Goal: Transaction & Acquisition: Purchase product/service

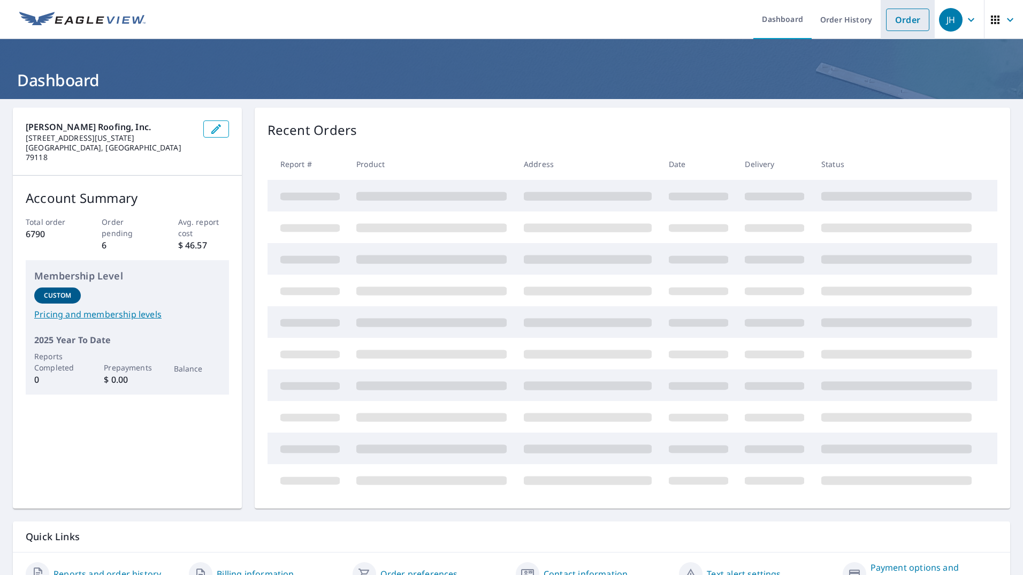
click at [908, 25] on link "Order" at bounding box center [907, 20] width 43 height 22
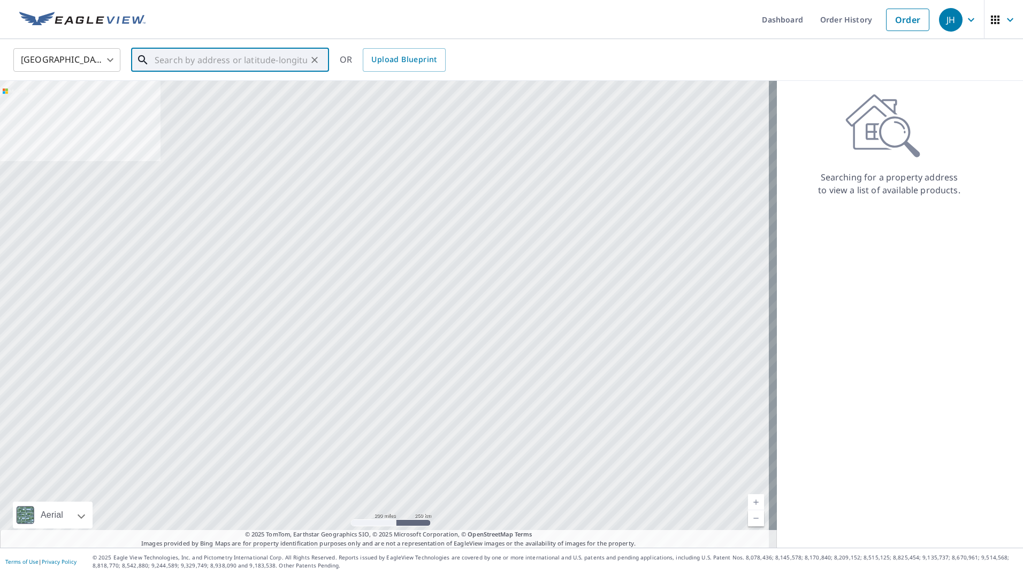
click at [248, 63] on input "text" at bounding box center [231, 60] width 152 height 30
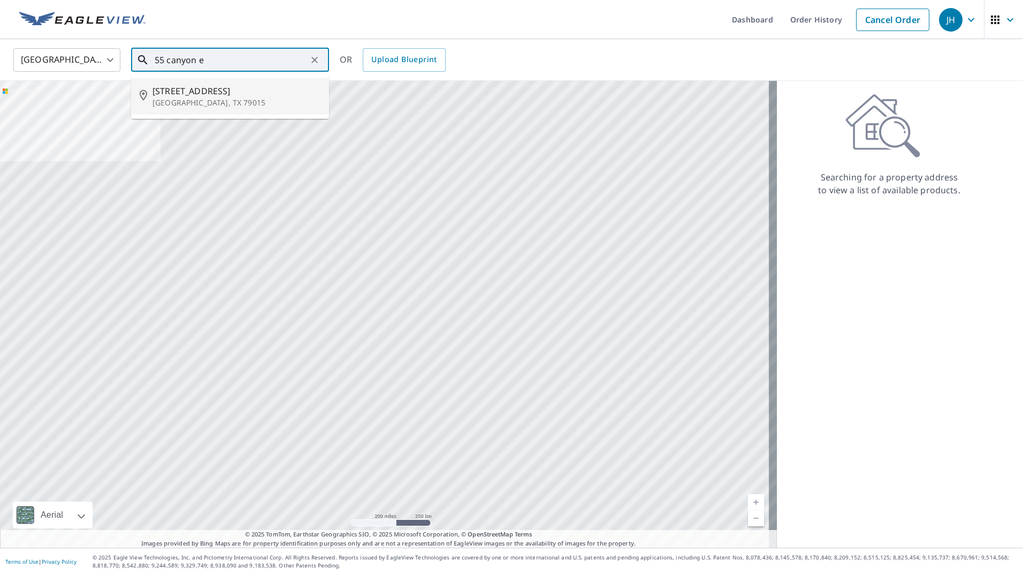
click at [245, 94] on span "[STREET_ADDRESS]" at bounding box center [236, 91] width 168 height 13
type input "[STREET_ADDRESS]"
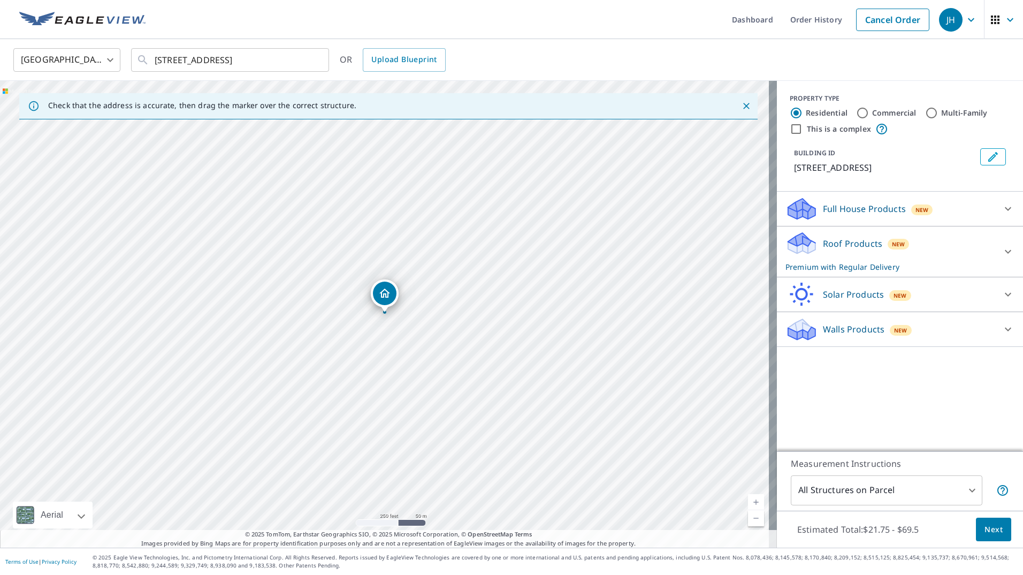
click at [990, 535] on span "Next" at bounding box center [993, 529] width 18 height 13
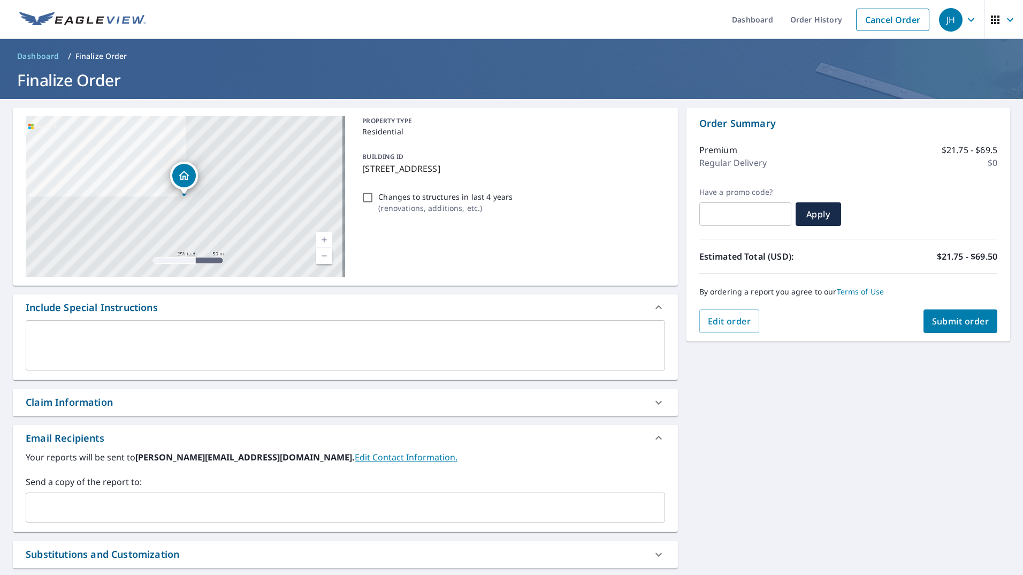
click at [134, 352] on textarea at bounding box center [345, 345] width 624 height 30
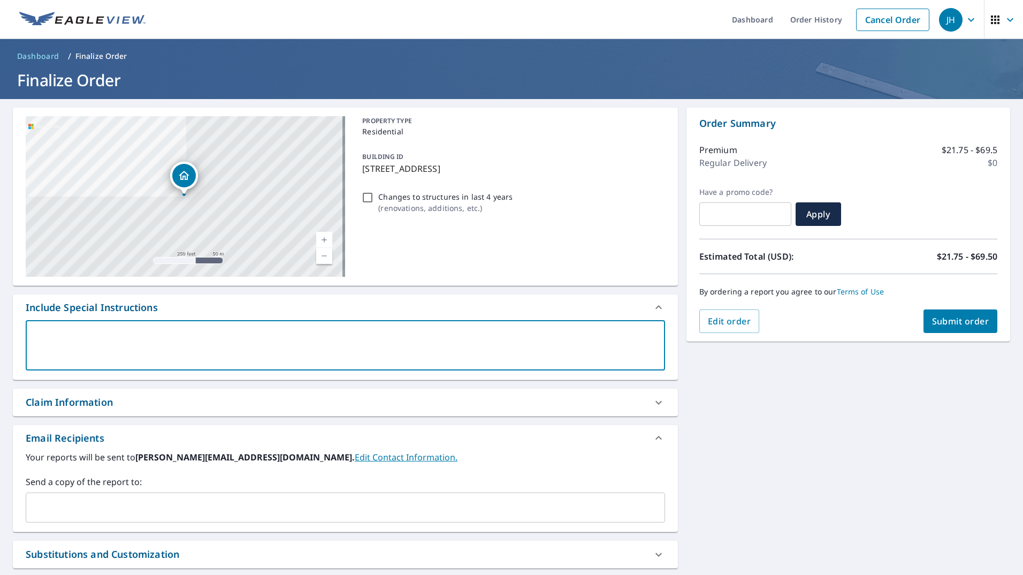
type textarea "J"
type textarea "x"
checkbox input "true"
type textarea "Jo"
type textarea "x"
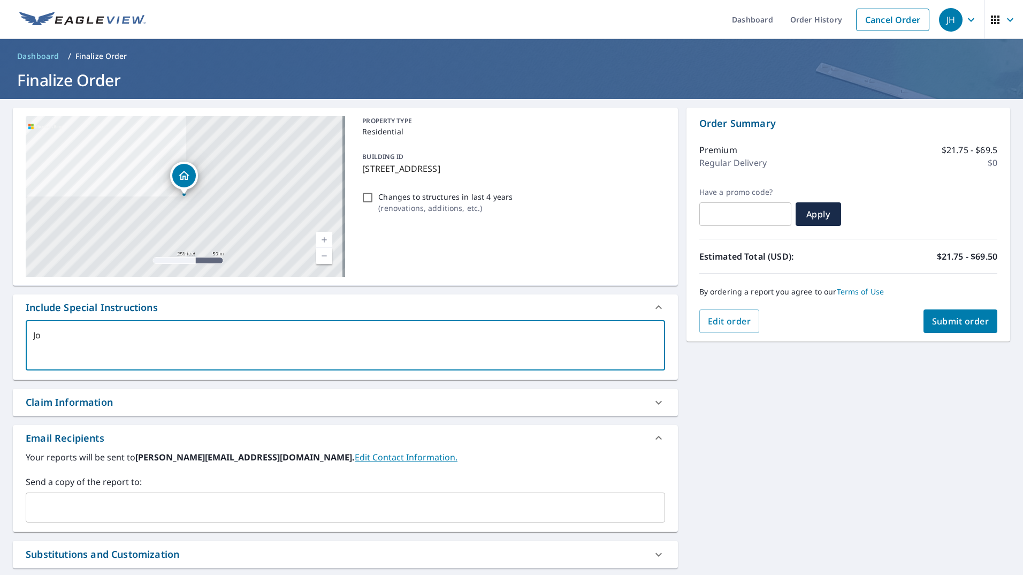
checkbox input "true"
type textarea "[PERSON_NAME]"
type textarea "x"
checkbox input "true"
type textarea "[PERSON_NAME]"
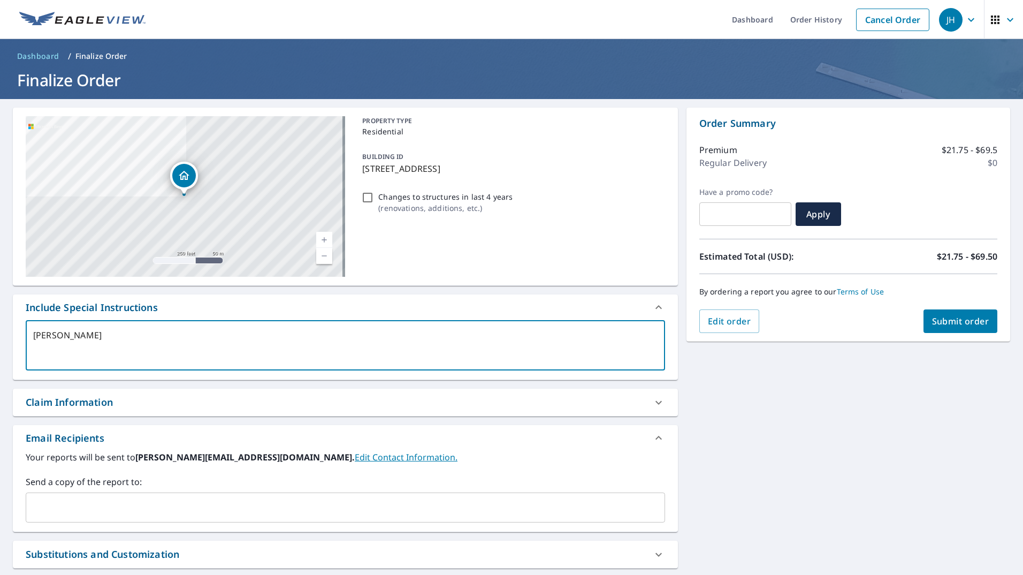
type textarea "x"
checkbox input "true"
type textarea "Jonat"
type textarea "x"
checkbox input "true"
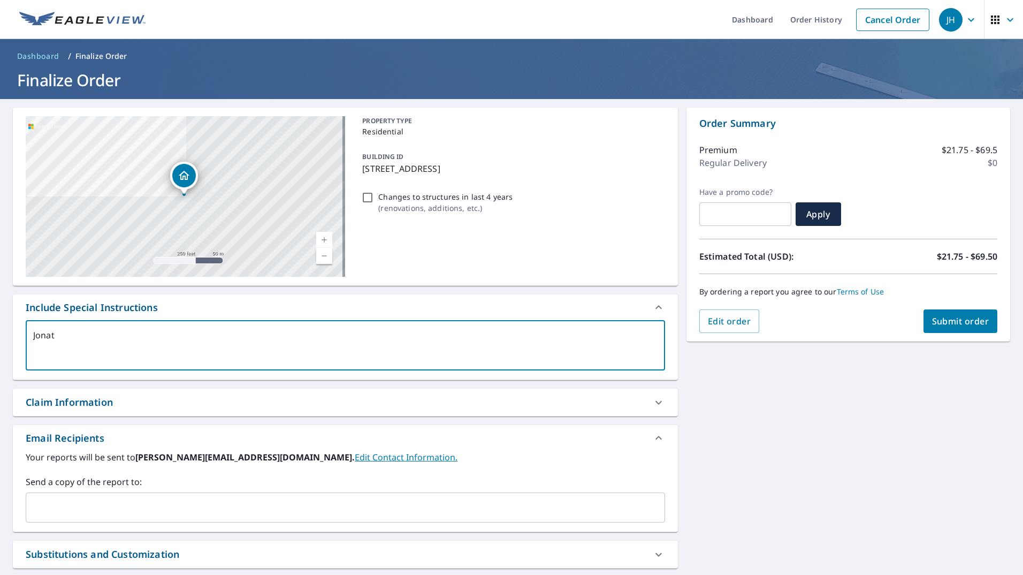
type textarea "[PERSON_NAME]"
type textarea "x"
checkbox input "true"
type textarea "Jonatha"
type textarea "x"
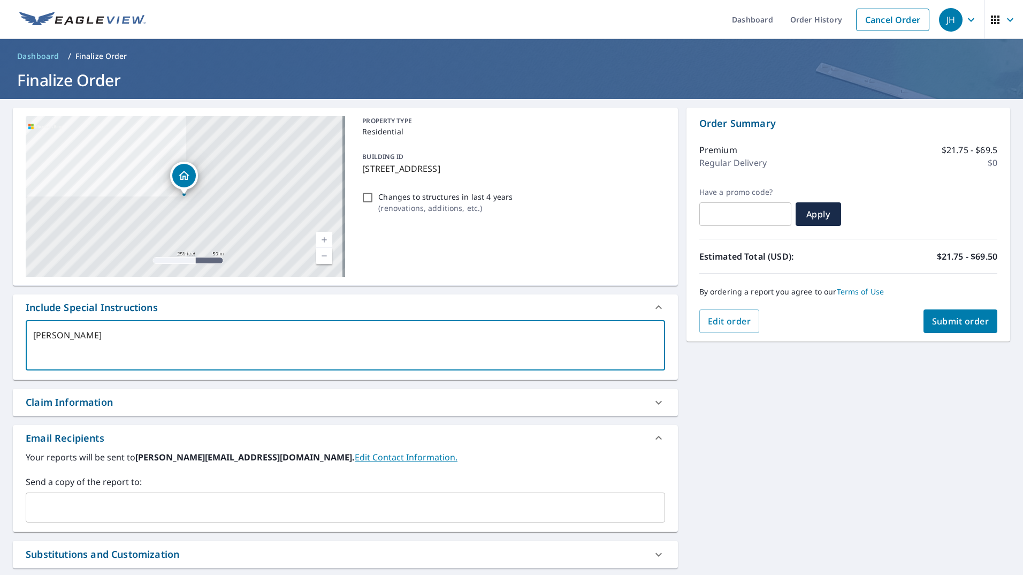
checkbox input "true"
type textarea "[PERSON_NAME]"
type textarea "x"
checkbox input "true"
type textarea "[PERSON_NAME]"
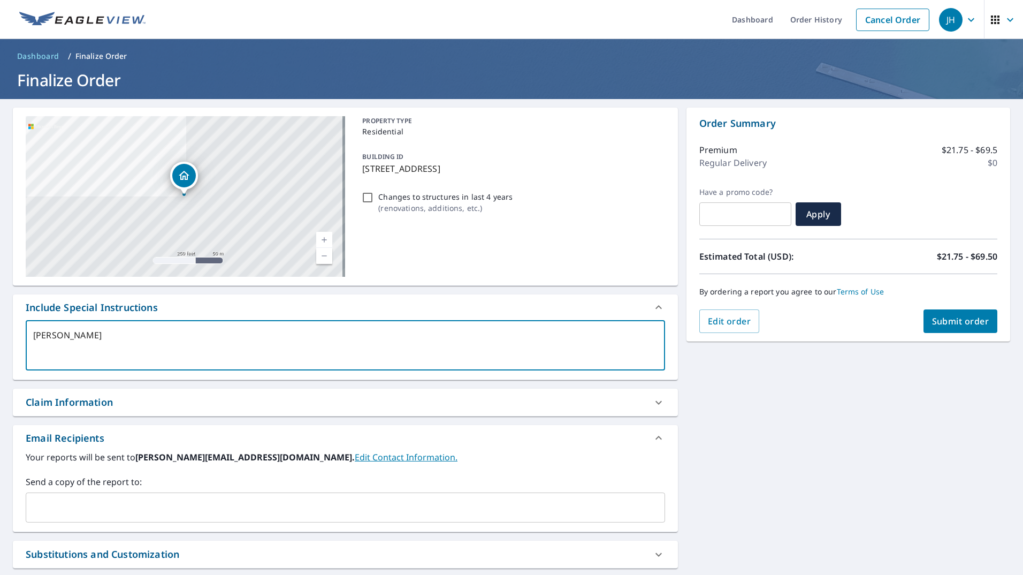
type textarea "x"
checkbox input "true"
type textarea "[PERSON_NAME]"
type textarea "x"
checkbox input "true"
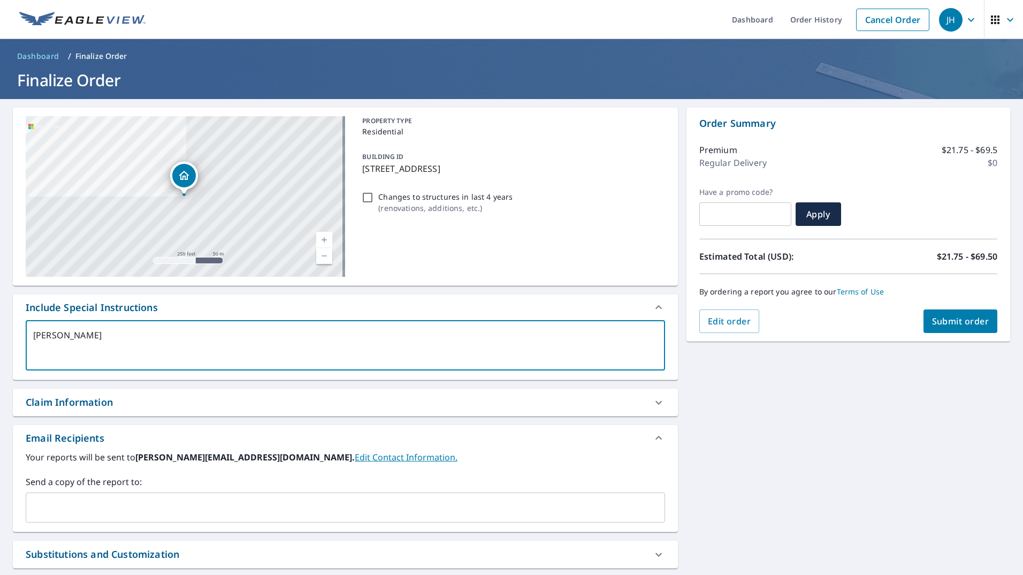
type textarea "[PERSON_NAME]"
type textarea "x"
checkbox input "true"
type textarea "[PERSON_NAME]"
type textarea "x"
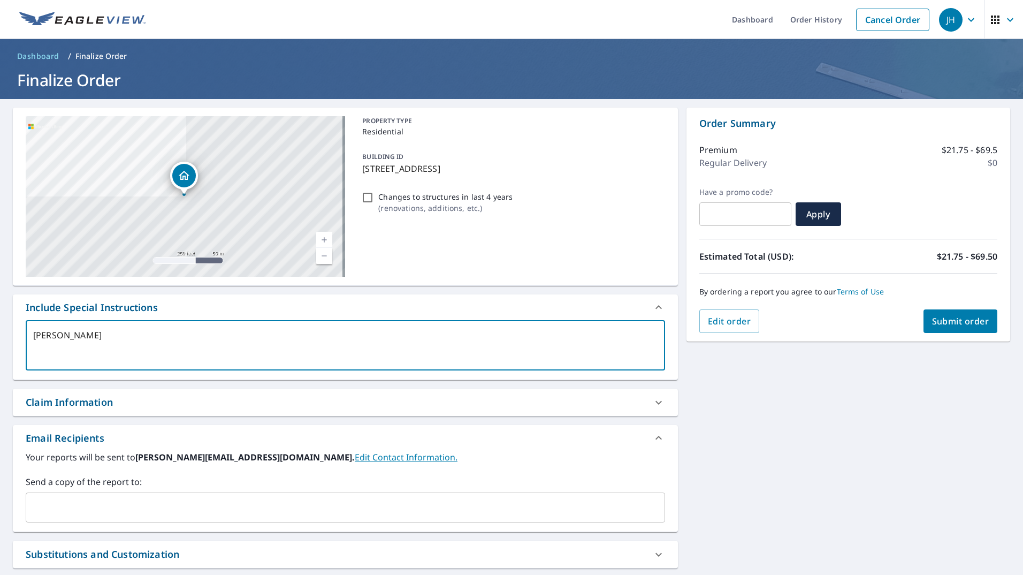
checkbox input "true"
type textarea "[PERSON_NAME]"
type textarea "x"
checkbox input "true"
type textarea "[PERSON_NAME]"
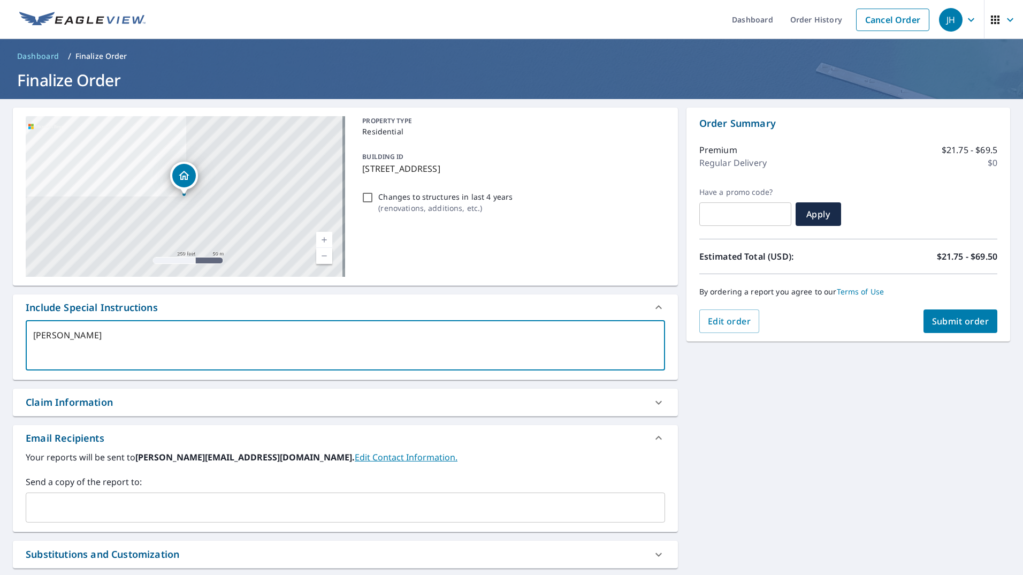
type textarea "x"
click at [196, 510] on input "text" at bounding box center [337, 507] width 614 height 20
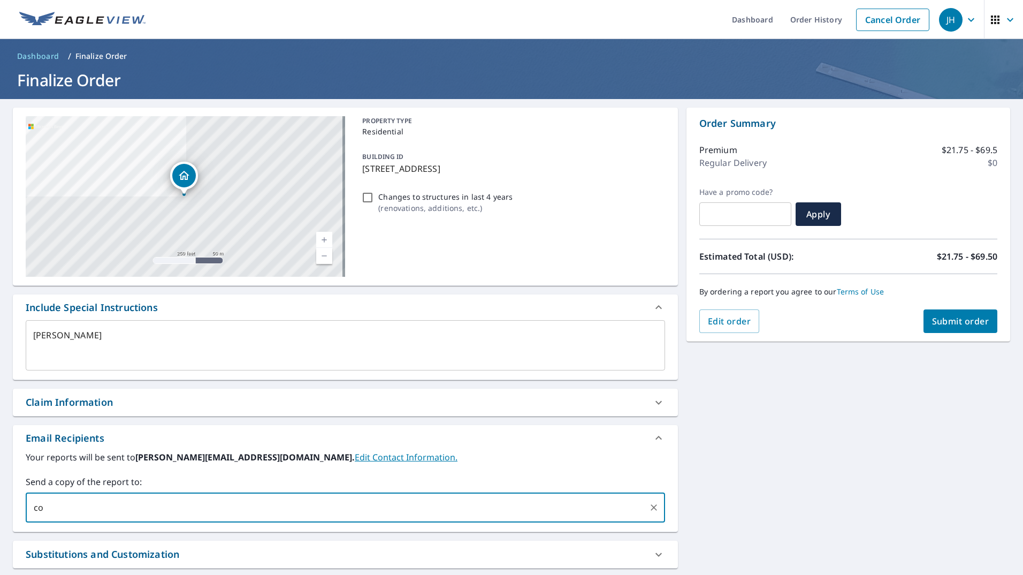
type input "c"
type input "C"
type input "[EMAIL_ADDRESS][PERSON_NAME][DOMAIN_NAME]"
type textarea "x"
checkbox input "true"
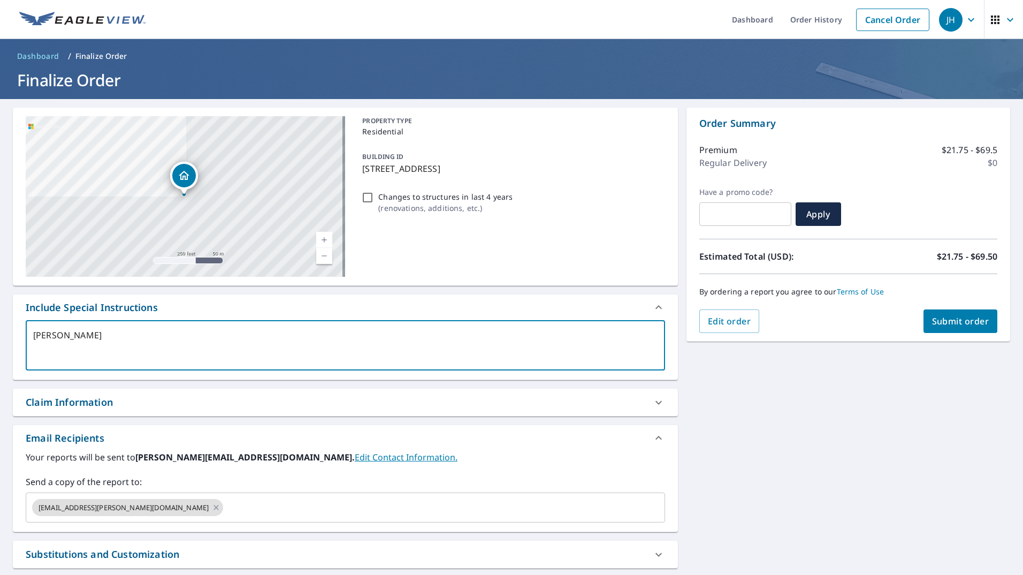
drag, startPoint x: 117, startPoint y: 334, endPoint x: 17, endPoint y: 329, distance: 99.6
click at [17, 329] on div "[PERSON_NAME] x ​" at bounding box center [345, 349] width 665 height 59
checkbox input "true"
click at [89, 400] on div "Claim Information" at bounding box center [69, 402] width 87 height 14
checkbox input "true"
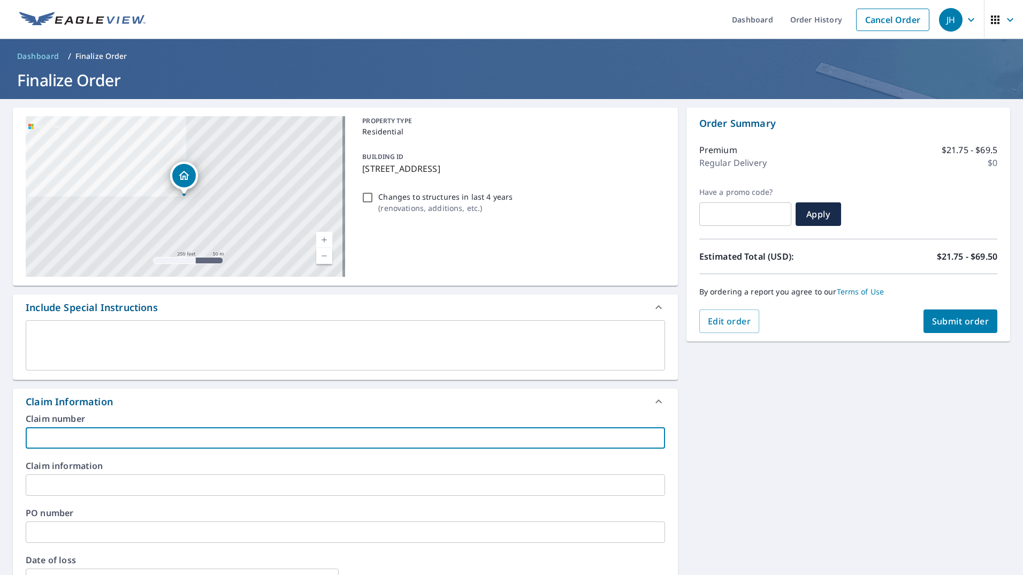
click at [83, 430] on input "text" at bounding box center [345, 437] width 639 height 21
paste input "[PERSON_NAME]"
type input "[PERSON_NAME]"
checkbox input "true"
type input "[PERSON_NAME]"
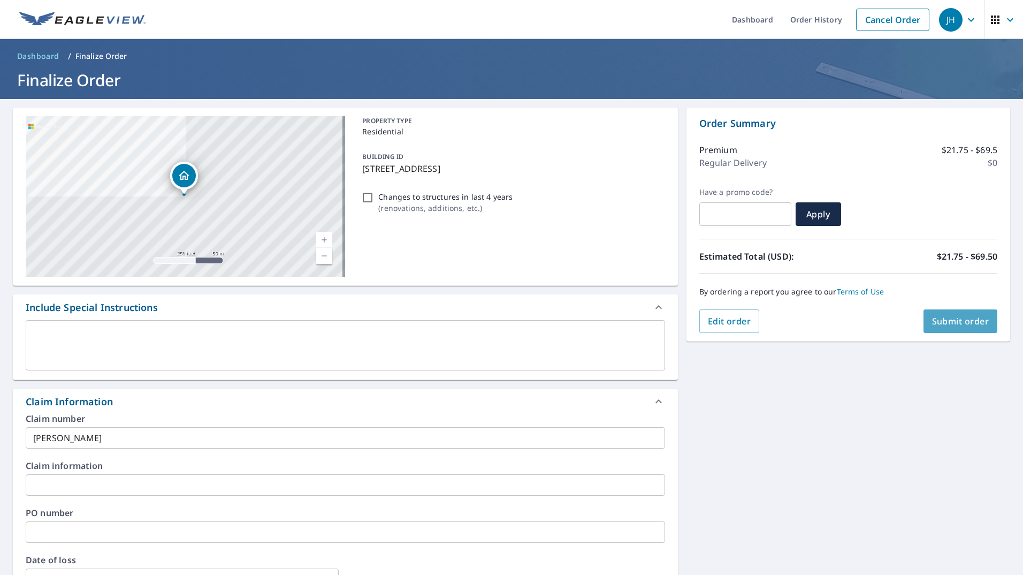
click at [967, 327] on button "Submit order" at bounding box center [960, 321] width 74 height 24
checkbox input "true"
